Goal: Task Accomplishment & Management: Use online tool/utility

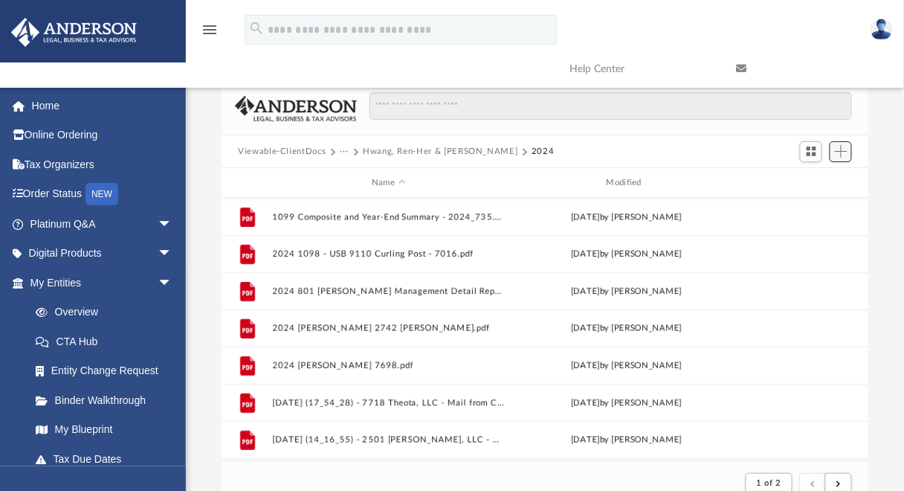
click at [836, 149] on span "Add" at bounding box center [841, 151] width 13 height 13
click at [814, 182] on li "Upload" at bounding box center [820, 181] width 48 height 16
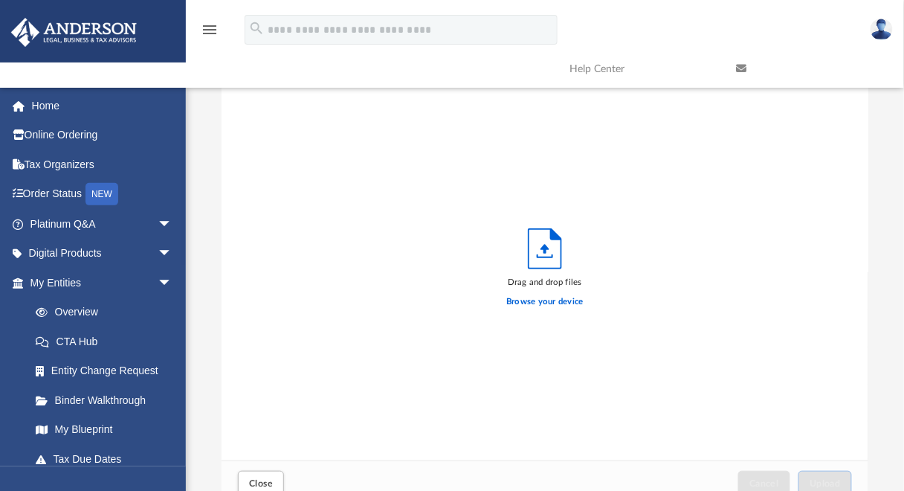
scroll to position [368, 637]
click at [523, 303] on label "Browse your device" at bounding box center [544, 301] width 77 height 13
click at [0, 0] on input "Browse your device" at bounding box center [0, 0] width 0 height 0
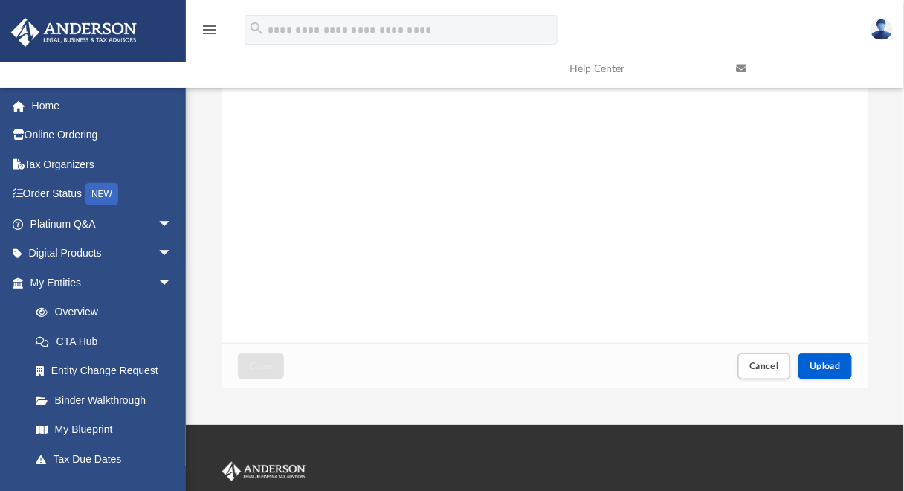
scroll to position [238, 0]
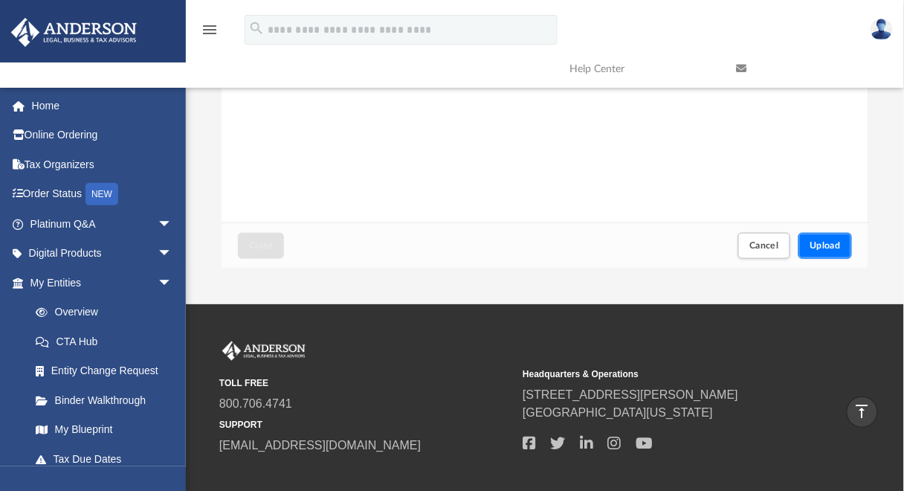
click at [825, 248] on span "Upload" at bounding box center [825, 245] width 31 height 9
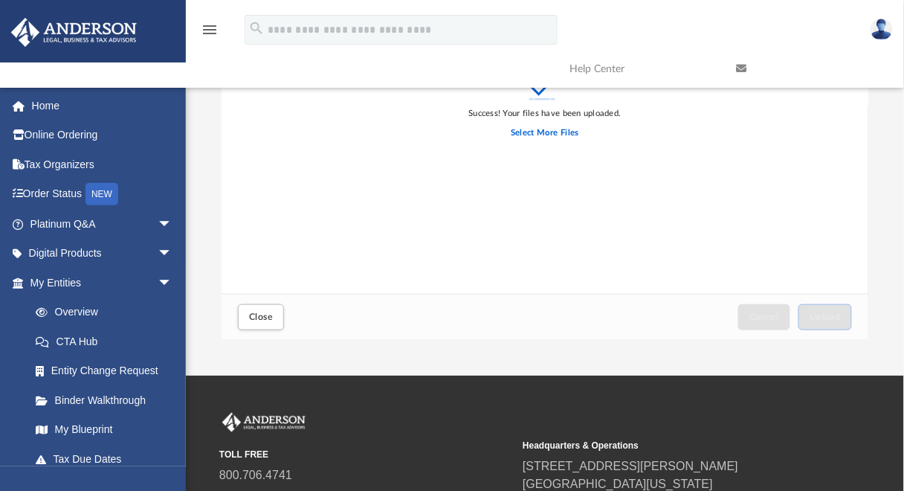
scroll to position [178, 0]
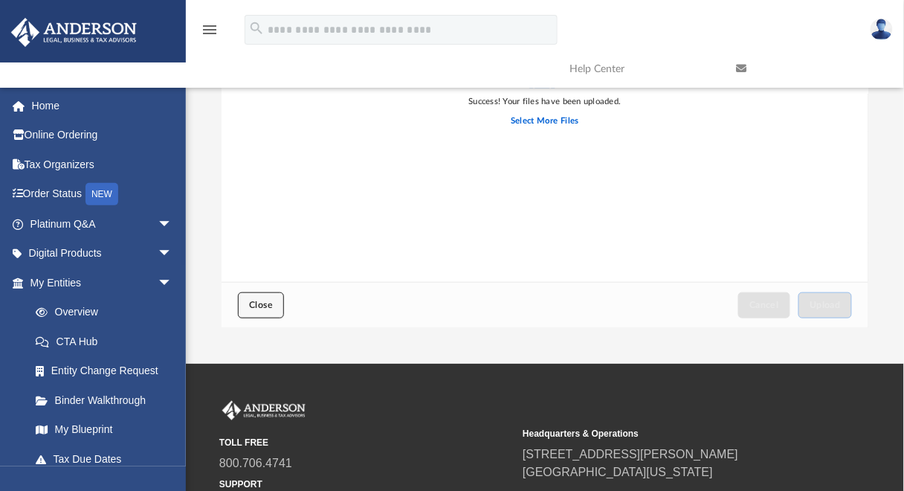
click at [267, 310] on button "Close" at bounding box center [261, 305] width 46 height 26
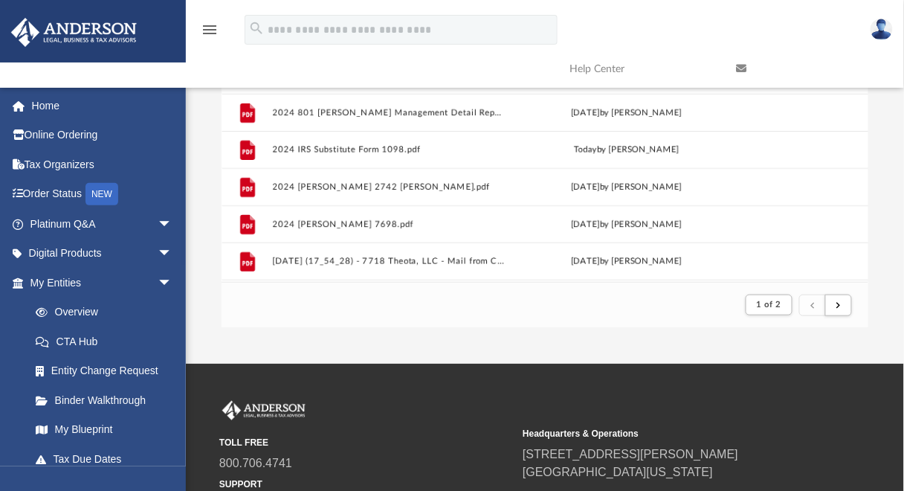
scroll to position [0, 0]
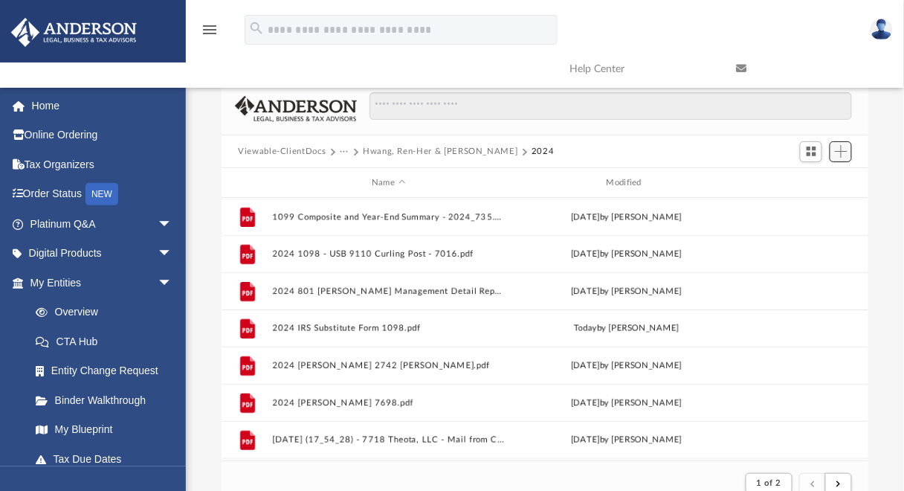
click at [844, 152] on span "Add" at bounding box center [841, 151] width 13 height 13
click at [815, 178] on li "Upload" at bounding box center [820, 181] width 48 height 16
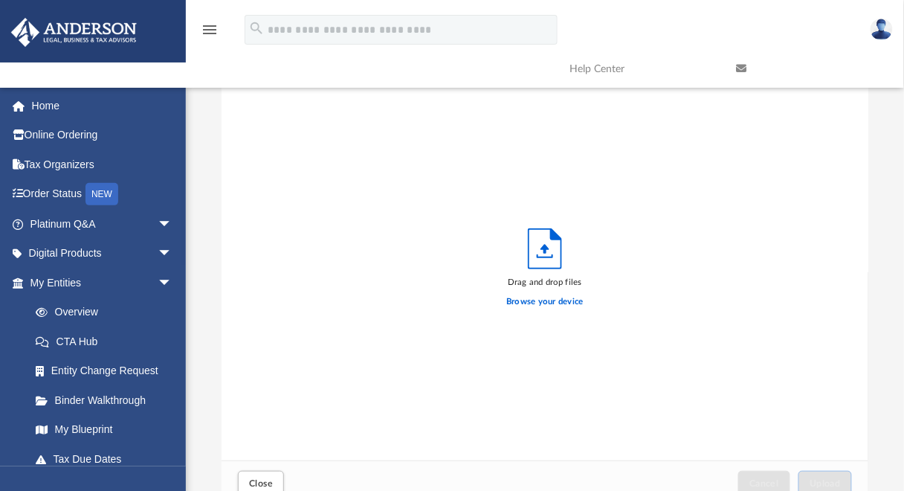
scroll to position [368, 637]
click at [550, 308] on label "Browse your device" at bounding box center [544, 301] width 77 height 13
click at [0, 0] on input "Browse your device" at bounding box center [0, 0] width 0 height 0
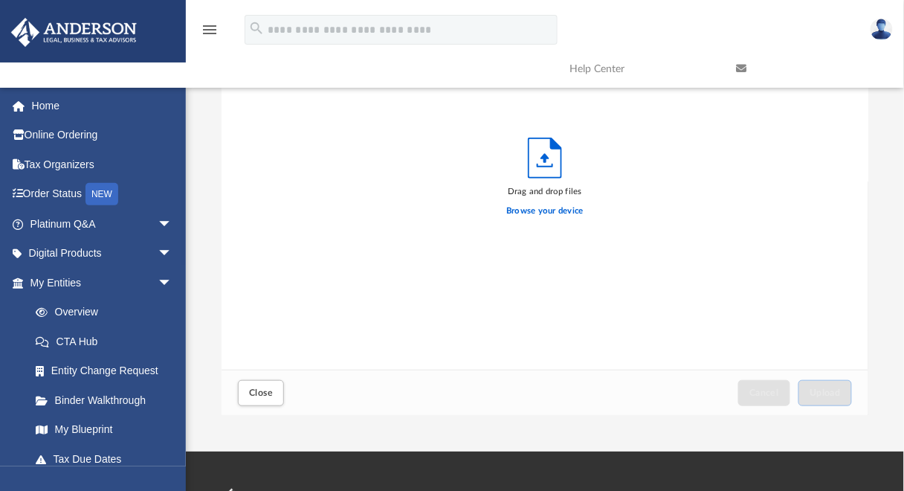
scroll to position [238, 0]
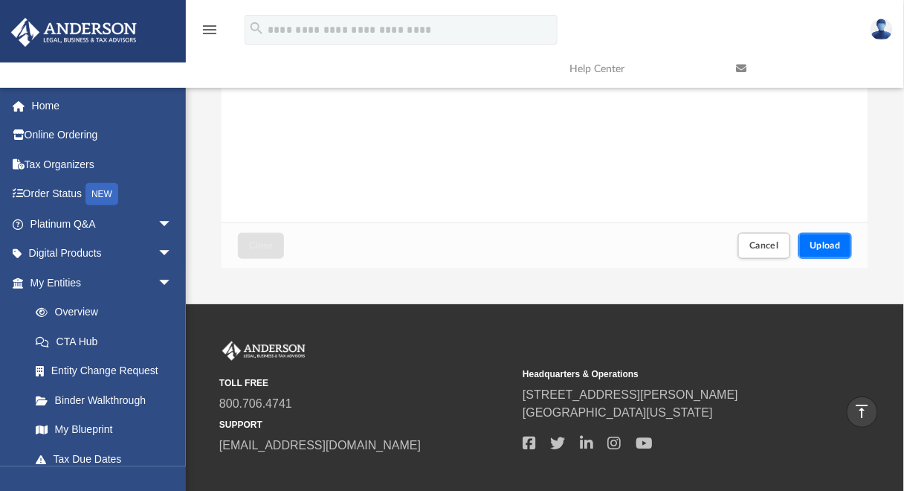
click at [819, 245] on span "Upload" at bounding box center [825, 245] width 31 height 9
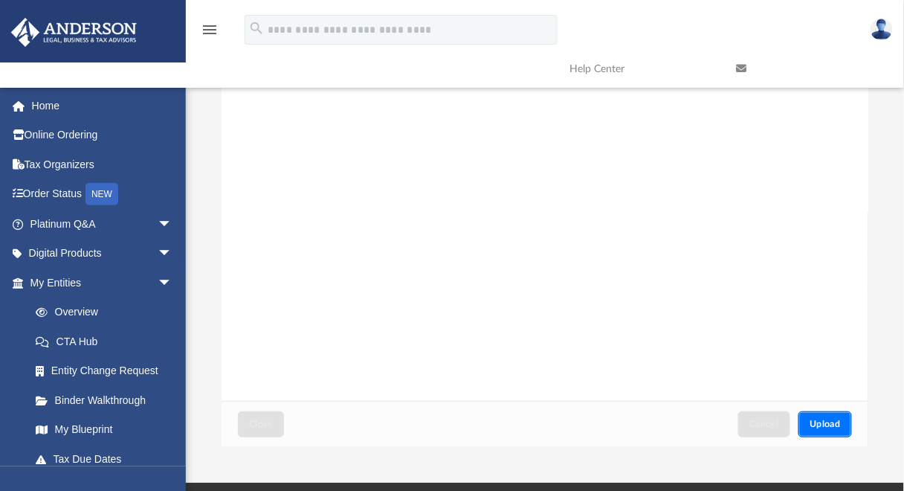
scroll to position [0, 0]
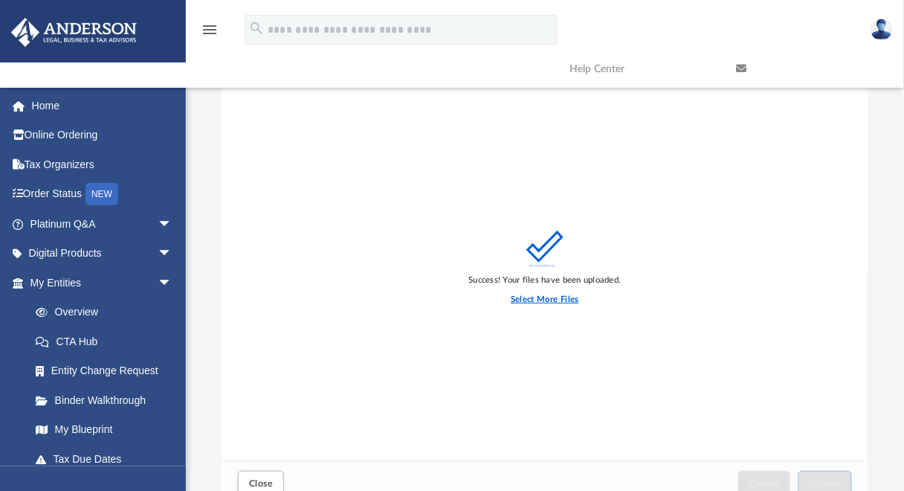
click at [561, 300] on label "Select More Files" at bounding box center [545, 299] width 68 height 13
click at [0, 0] on input "Select More Files" at bounding box center [0, 0] width 0 height 0
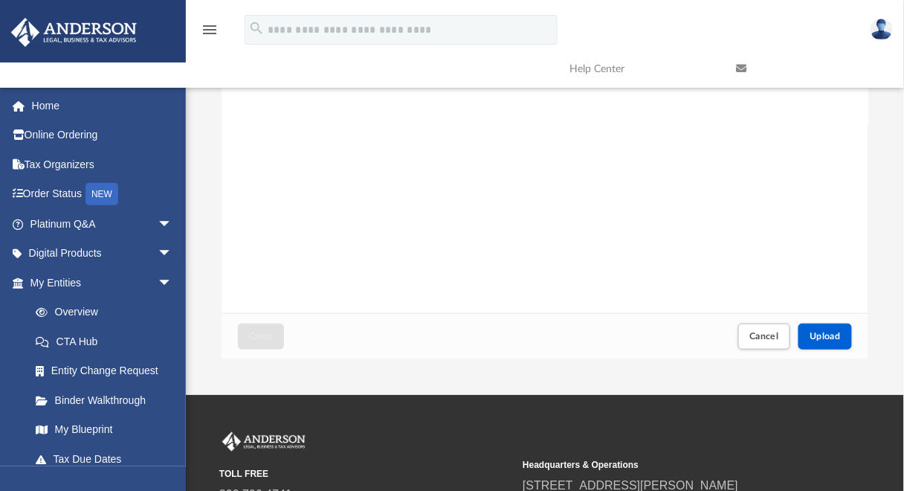
scroll to position [238, 0]
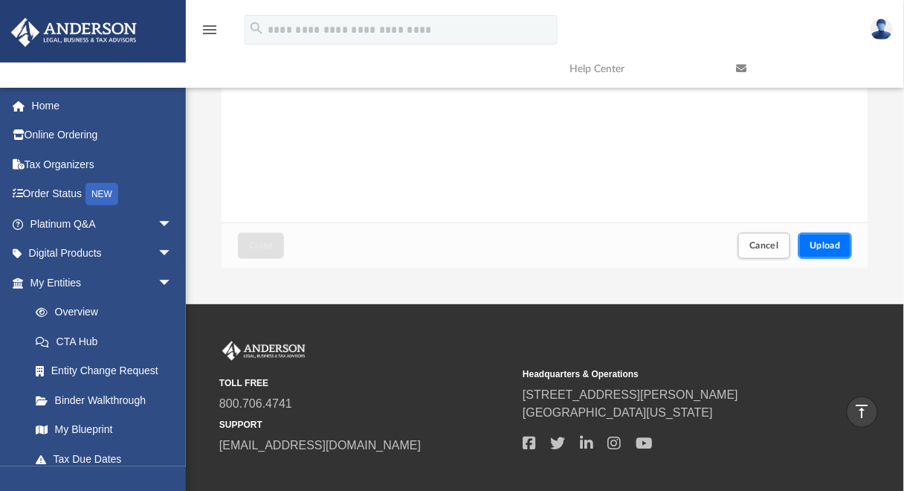
click at [814, 243] on span "Upload" at bounding box center [825, 245] width 31 height 9
click at [265, 253] on button "Close" at bounding box center [261, 246] width 46 height 26
click at [254, 241] on span "Close" at bounding box center [261, 245] width 24 height 9
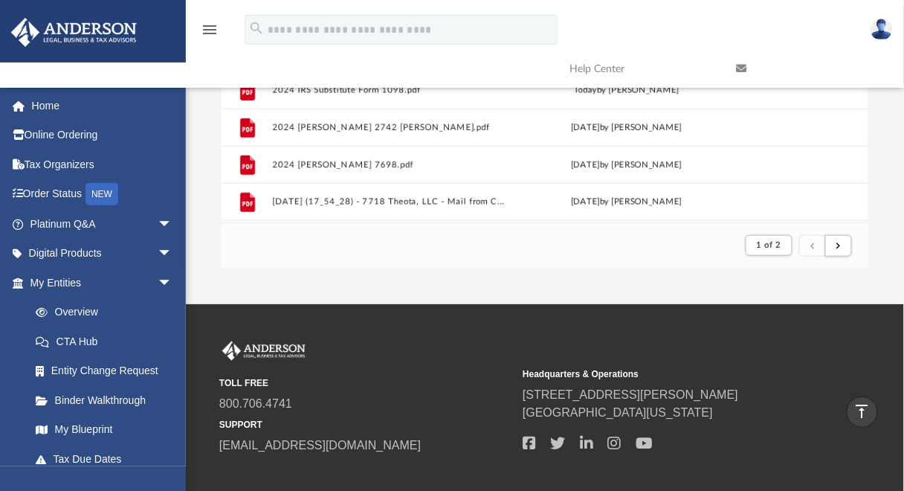
scroll to position [0, 0]
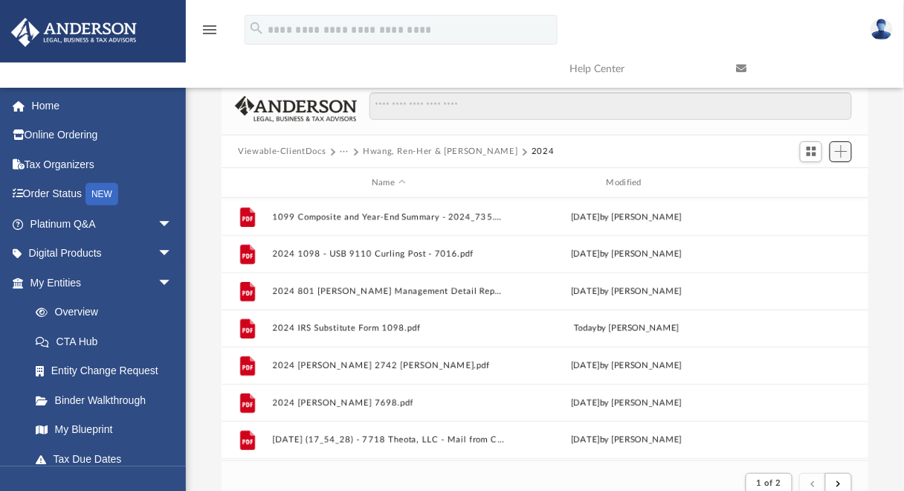
click at [833, 148] on button "Add" at bounding box center [841, 151] width 22 height 21
click at [808, 181] on li "Upload" at bounding box center [820, 181] width 48 height 16
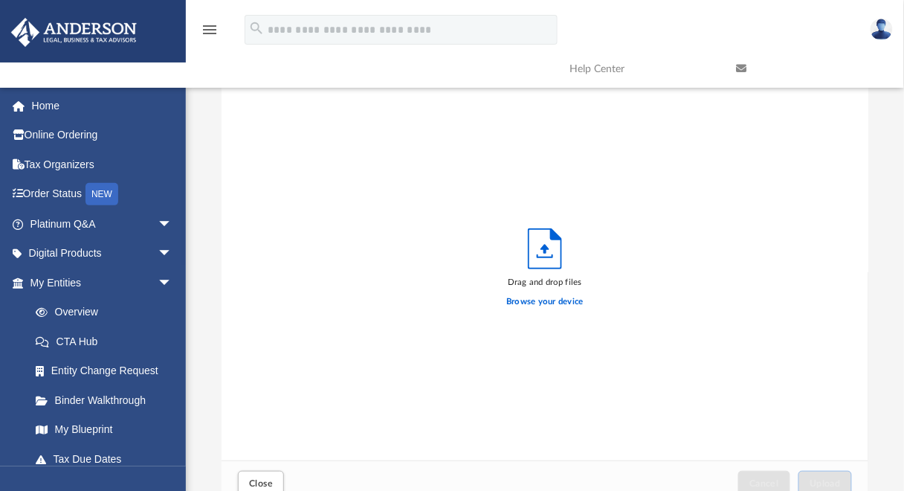
scroll to position [368, 637]
click at [553, 297] on label "Browse your device" at bounding box center [544, 301] width 77 height 13
click at [0, 0] on input "Browse your device" at bounding box center [0, 0] width 0 height 0
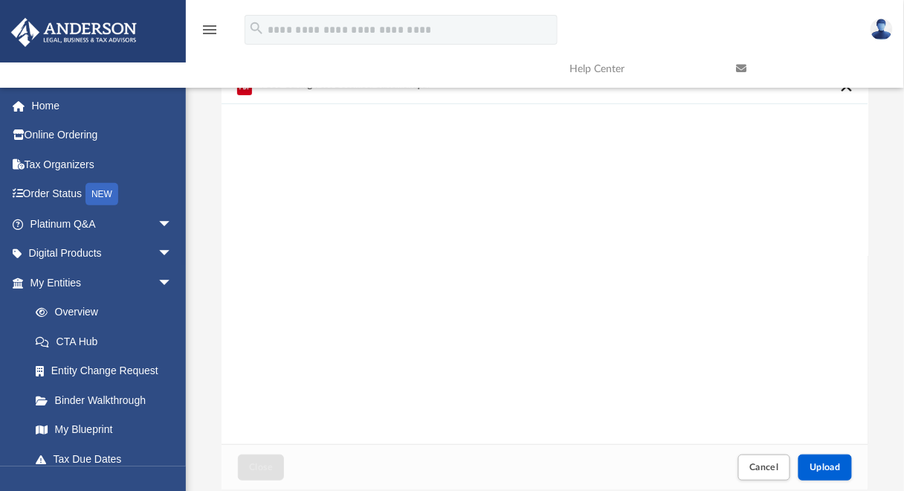
scroll to position [178, 0]
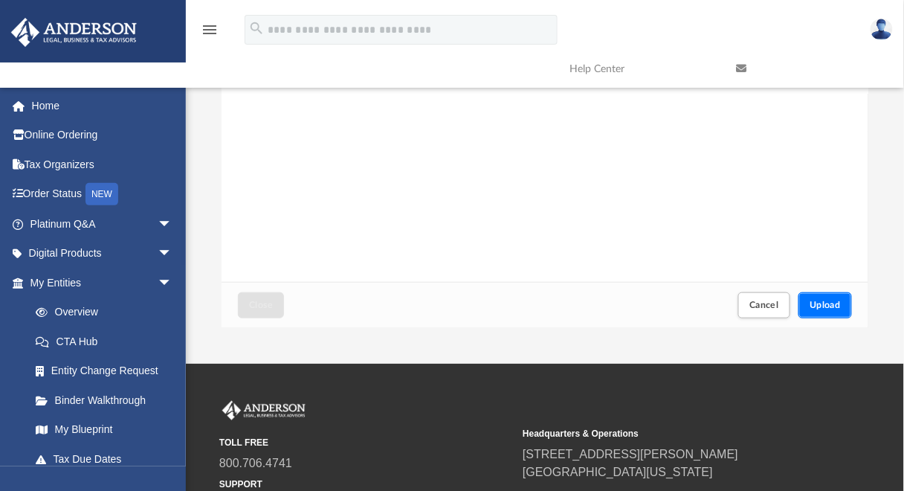
click at [833, 309] on span "Upload" at bounding box center [825, 304] width 31 height 9
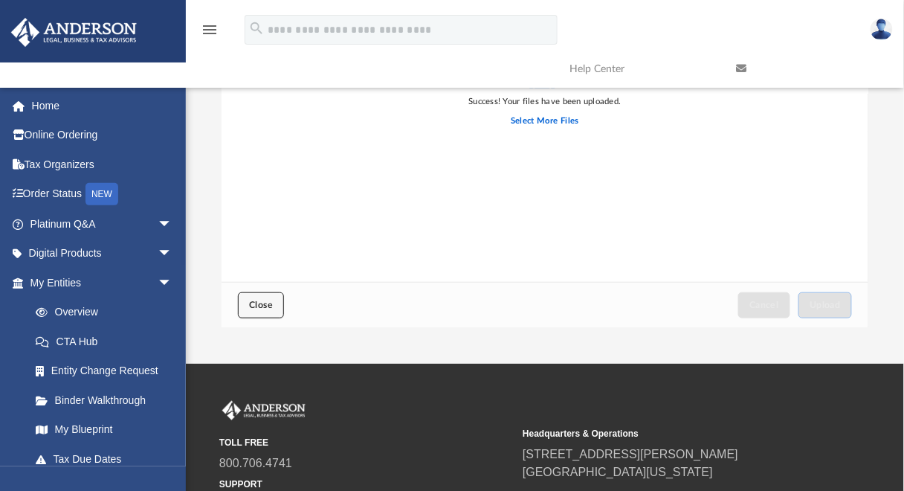
click at [242, 307] on button "Close" at bounding box center [261, 305] width 46 height 26
click at [270, 303] on span "Close" at bounding box center [261, 304] width 24 height 9
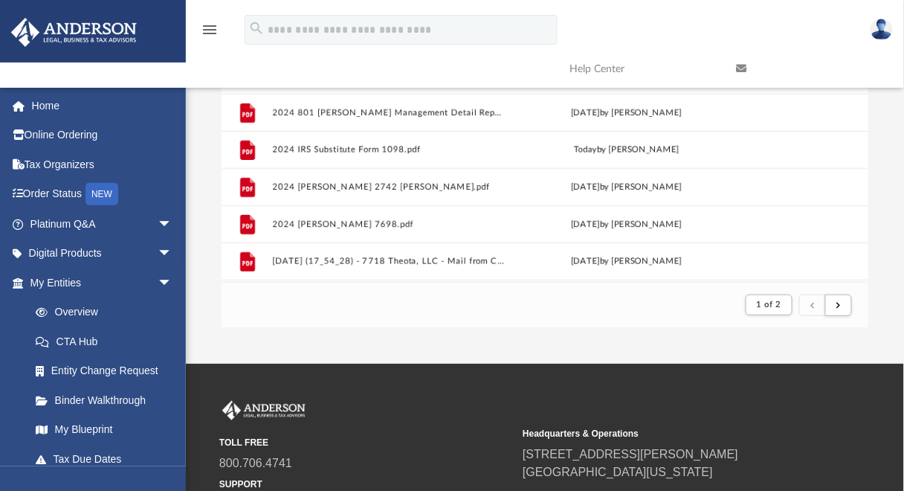
scroll to position [0, 0]
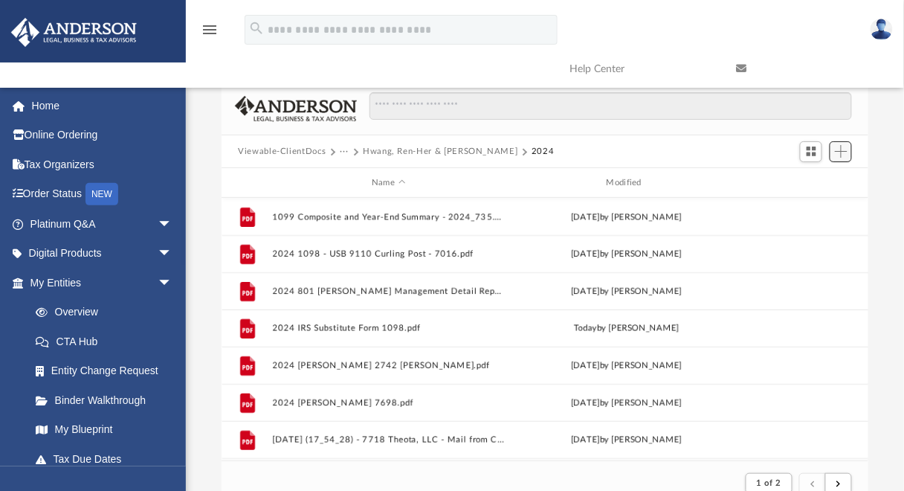
click at [839, 150] on span "Add" at bounding box center [841, 151] width 13 height 13
click at [813, 181] on li "Upload" at bounding box center [820, 181] width 48 height 16
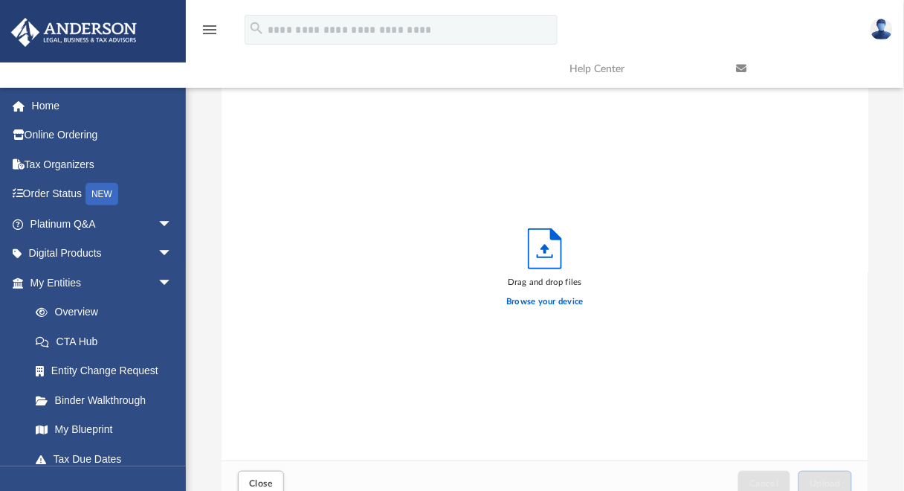
scroll to position [368, 637]
click at [553, 303] on label "Browse your device" at bounding box center [544, 301] width 77 height 13
click at [0, 0] on input "Browse your device" at bounding box center [0, 0] width 0 height 0
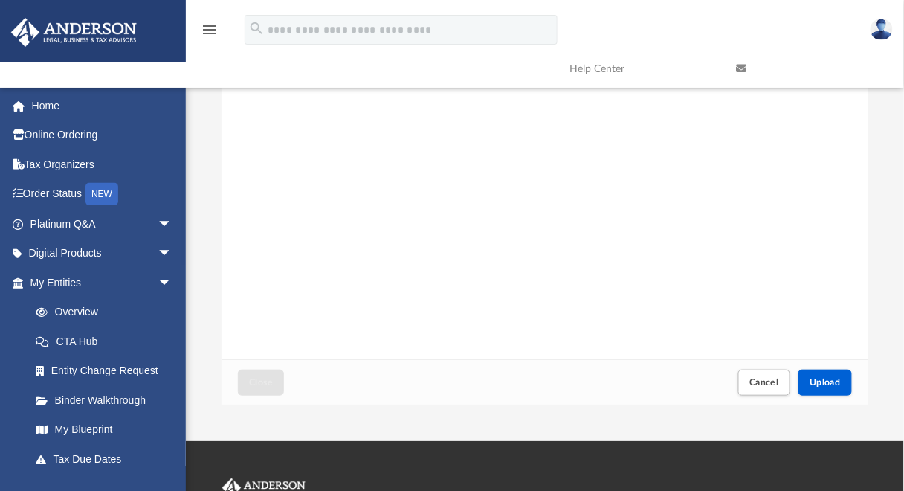
scroll to position [119, 0]
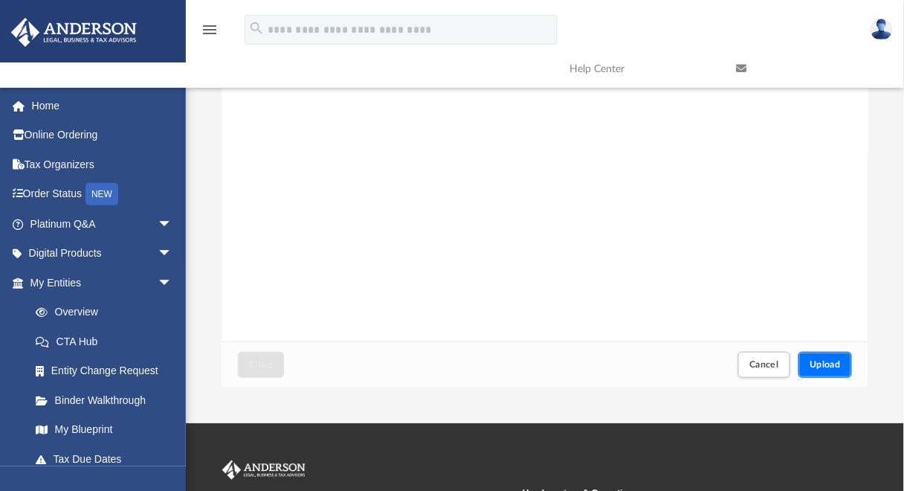
click at [816, 361] on span "Upload" at bounding box center [825, 364] width 31 height 9
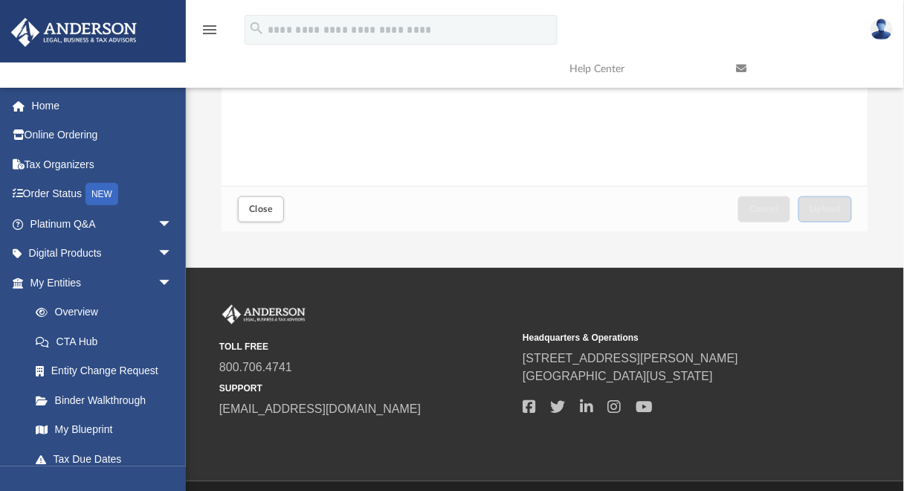
scroll to position [297, 0]
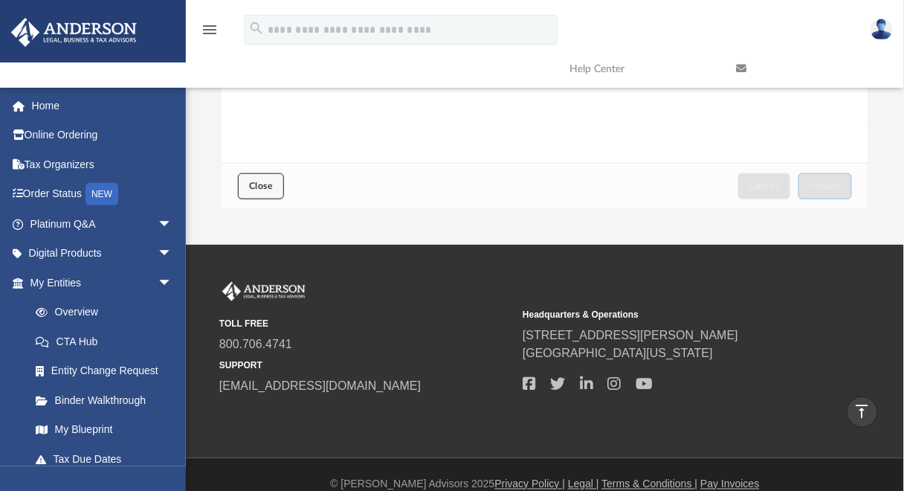
click at [271, 185] on span "Close" at bounding box center [261, 185] width 24 height 9
click at [258, 190] on span "Close" at bounding box center [261, 185] width 24 height 9
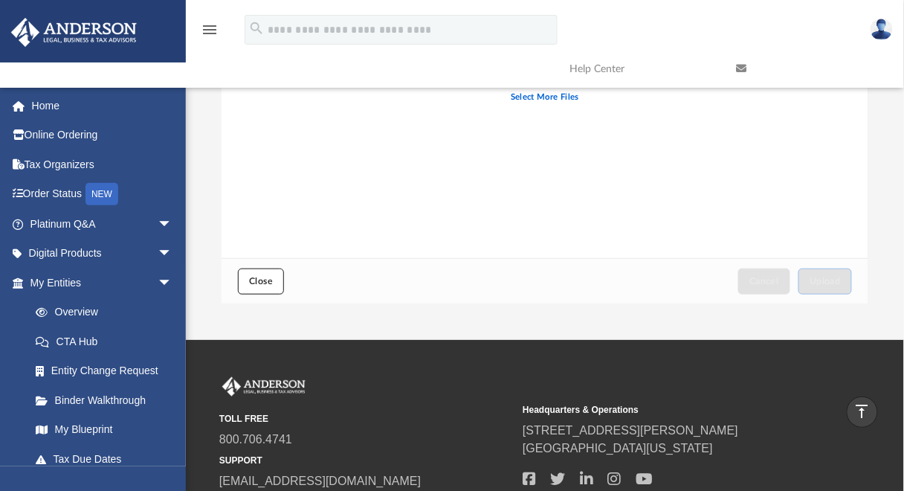
scroll to position [119, 0]
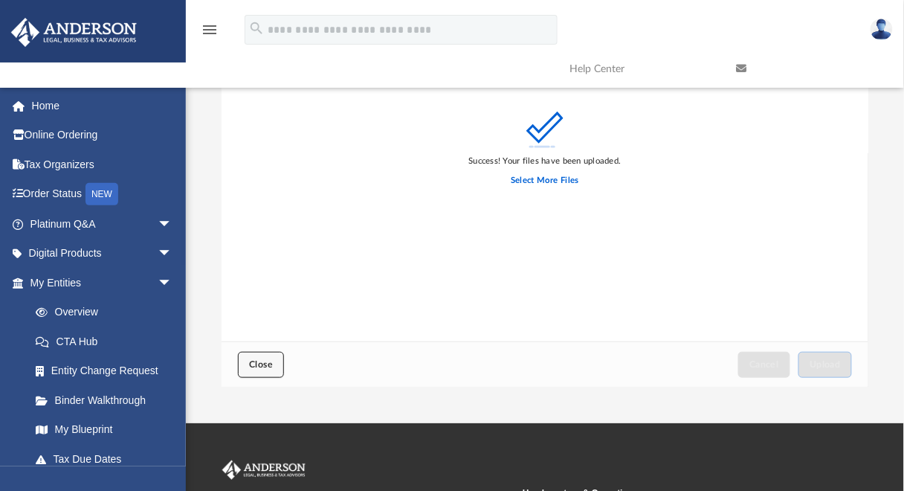
click at [262, 361] on span "Close" at bounding box center [261, 364] width 24 height 9
